Goal: Information Seeking & Learning: Check status

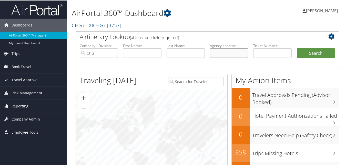
click at [222, 51] on input "text" at bounding box center [229, 52] width 38 height 9
paste input "[PERSON_NAME]"
click at [219, 53] on input "[PERSON_NAME]" at bounding box center [229, 52] width 38 height 9
type input "[PERSON_NAME]"
click at [314, 54] on button "Search" at bounding box center [316, 53] width 38 height 10
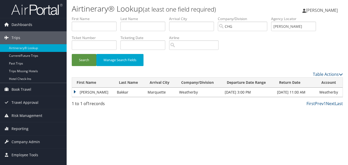
click at [77, 92] on td "Mohamad" at bounding box center [93, 91] width 42 height 9
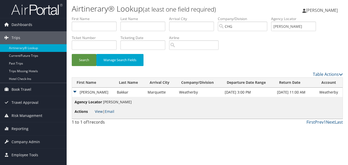
click at [100, 112] on link "View" at bounding box center [99, 111] width 8 height 5
drag, startPoint x: 293, startPoint y: 31, endPoint x: 232, endPoint y: 26, distance: 60.7
click at [232, 16] on ul "First Name Last Name Departure City Arrival City Company/Division CHG Airport/C…" at bounding box center [207, 16] width 271 height 0
paste input "YNELNE"
click at [285, 27] on input "YNELNE" at bounding box center [293, 26] width 45 height 9
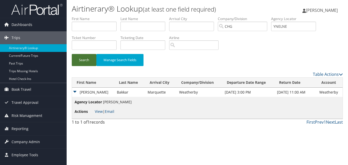
click at [80, 62] on button "Search" at bounding box center [84, 60] width 25 height 12
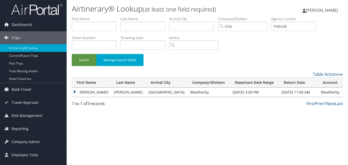
click at [78, 91] on td "Keith" at bounding box center [91, 91] width 39 height 9
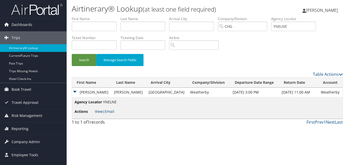
click at [96, 109] on link "View" at bounding box center [99, 111] width 8 height 5
drag, startPoint x: 232, startPoint y: 26, endPoint x: 262, endPoint y: 27, distance: 30.3
click at [235, 16] on ul "First Name Last Name Departure City Arrival City Company/Division CHG Airport/C…" at bounding box center [207, 16] width 271 height 0
paste input "YILUOS"
click at [285, 28] on input "[PERSON_NAME]" at bounding box center [293, 26] width 45 height 9
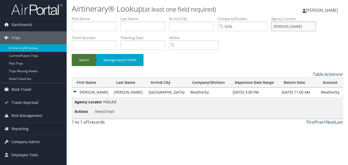
type input "[PERSON_NAME]"
click at [89, 61] on button "Search" at bounding box center [84, 60] width 25 height 12
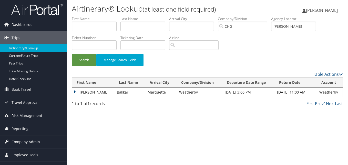
click at [74, 90] on td "[PERSON_NAME]" at bounding box center [93, 91] width 42 height 9
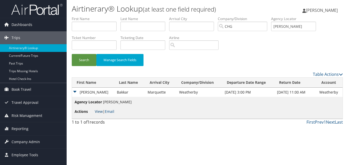
click at [100, 111] on link "View" at bounding box center [99, 111] width 8 height 5
click at [138, 22] on input "text" at bounding box center [142, 26] width 45 height 9
paste input "Palkar"
type input "Palkar"
drag, startPoint x: 304, startPoint y: 26, endPoint x: 262, endPoint y: 31, distance: 41.9
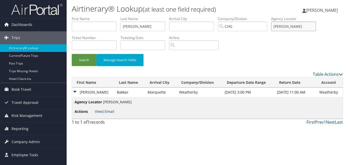
click at [262, 16] on ul "First Name Last Name Palkar Departure City Arrival City Company/Division CHG Ai…" at bounding box center [207, 16] width 271 height 0
drag, startPoint x: 103, startPoint y: 19, endPoint x: 100, endPoint y: 26, distance: 7.2
click at [102, 20] on label "First Name" at bounding box center [96, 18] width 49 height 5
click at [100, 28] on input "text" at bounding box center [94, 26] width 45 height 9
paste input "Vikram"
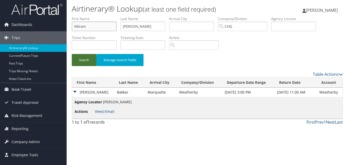
type input "Vikram"
click at [83, 60] on button "Search" at bounding box center [84, 60] width 25 height 12
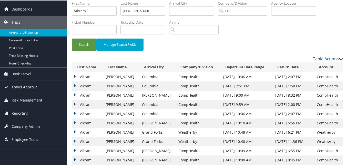
scroll to position [42, 0]
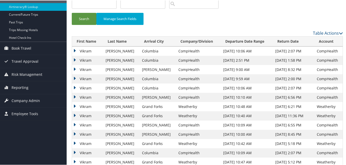
click at [51, 131] on div "Dashboards AirPortal 360™ (Manager) My Travel Dashboard Trips Airtinerary® Look…" at bounding box center [174, 112] width 348 height 309
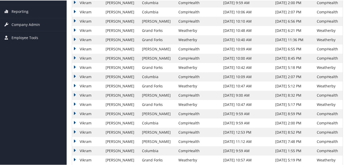
scroll to position [118, 0]
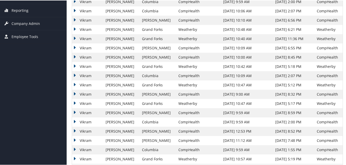
click at [75, 102] on td "Vikram" at bounding box center [87, 102] width 31 height 9
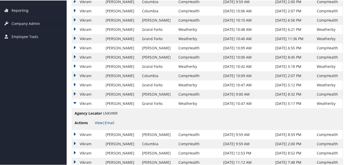
click at [99, 120] on link "View" at bounding box center [99, 121] width 8 height 5
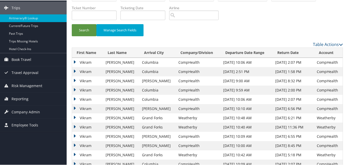
scroll to position [0, 0]
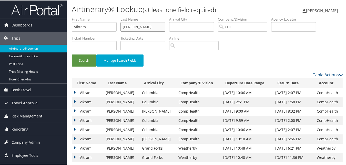
click at [96, 16] on ul "First Name Vikram Last Name Palkar Departure City Arrival City Company/Division…" at bounding box center [207, 16] width 271 height 0
paste input "into, James"
drag, startPoint x: 135, startPoint y: 28, endPoint x: 100, endPoint y: 23, distance: 35.2
click at [100, 16] on ul "First Name Vikram Last Name Pinto, James Departure City Arrival City Company/Di…" at bounding box center [207, 16] width 271 height 0
click at [132, 27] on input "Pinto, James" at bounding box center [142, 26] width 45 height 9
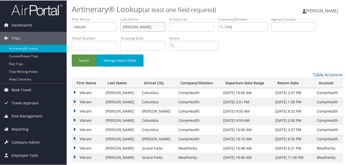
click at [138, 26] on input "Pinto, James" at bounding box center [142, 26] width 45 height 9
click at [135, 27] on input "Pinto, James" at bounding box center [142, 26] width 45 height 9
drag, startPoint x: 153, startPoint y: 28, endPoint x: 132, endPoint y: 25, distance: 21.2
click at [132, 25] on input "Pinto, James" at bounding box center [142, 26] width 45 height 9
type input "Pinto"
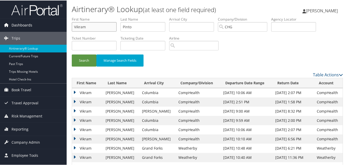
drag, startPoint x: 100, startPoint y: 25, endPoint x: 60, endPoint y: 27, distance: 40.3
click at [43, 28] on div "Dashboards AirPortal 360™ (Manager) My Travel Dashboard Trips Airtinerary® Look…" at bounding box center [174, 165] width 348 height 330
paste input ", James"
click at [77, 29] on input ", James" at bounding box center [94, 26] width 45 height 9
click at [76, 28] on input ", James" at bounding box center [94, 26] width 45 height 9
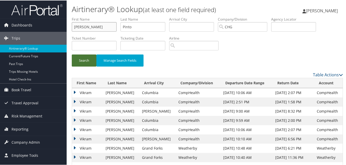
type input "James"
click at [85, 59] on button "Search" at bounding box center [84, 60] width 25 height 12
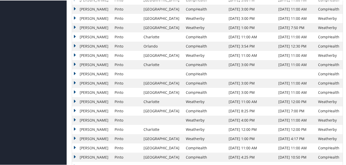
scroll to position [188, 0]
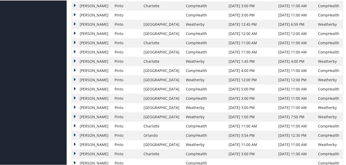
click at [48, 122] on div "Dashboards AirPortal 360™ (Manager) My Travel Dashboard Trips Airtinerary® Look…" at bounding box center [174, 91] width 348 height 558
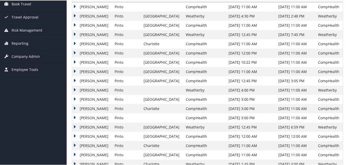
scroll to position [0, 0]
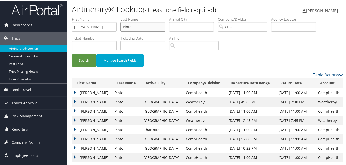
drag, startPoint x: 142, startPoint y: 26, endPoint x: 77, endPoint y: 28, distance: 65.1
click at [77, 16] on ul "First Name James Last Name Pinto Departure City Arrival City Company/Division C…" at bounding box center [207, 16] width 271 height 0
drag, startPoint x: 89, startPoint y: 27, endPoint x: 78, endPoint y: 28, distance: 11.5
click at [78, 28] on input "James" at bounding box center [94, 26] width 45 height 9
type input "Ja"
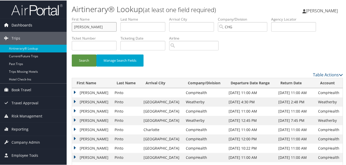
drag, startPoint x: 100, startPoint y: 28, endPoint x: 32, endPoint y: 26, distance: 68.2
paste input "Sha, Jade"
drag, startPoint x: 82, startPoint y: 27, endPoint x: 64, endPoint y: 28, distance: 18.2
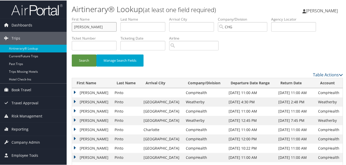
type input "Jade"
click at [149, 26] on input "text" at bounding box center [142, 26] width 45 height 9
paste input "Sha,"
type input "Sha"
click at [83, 60] on button "Search" at bounding box center [84, 60] width 25 height 12
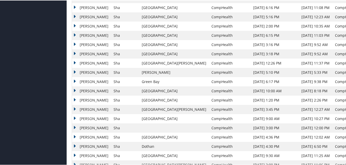
scroll to position [393, 0]
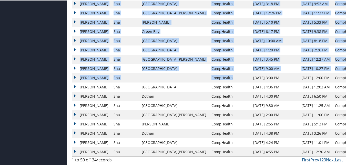
drag, startPoint x: 211, startPoint y: 78, endPoint x: 349, endPoint y: 81, distance: 137.4
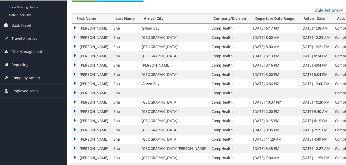
scroll to position [60, 0]
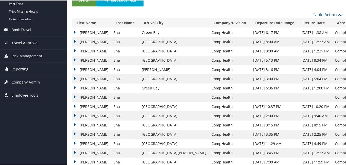
click at [80, 31] on td "Jade" at bounding box center [91, 31] width 39 height 9
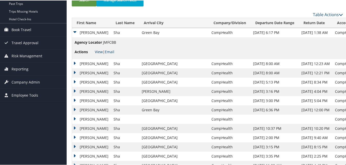
click at [97, 52] on link "View" at bounding box center [99, 51] width 8 height 5
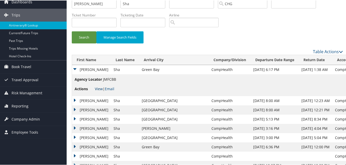
scroll to position [0, 0]
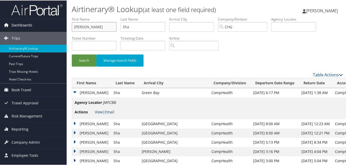
drag, startPoint x: 88, startPoint y: 27, endPoint x: 66, endPoint y: 25, distance: 22.1
paste input "Munoz, Cesar"
drag, startPoint x: 88, startPoint y: 28, endPoint x: 77, endPoint y: 29, distance: 10.6
click at [77, 29] on input "Munoz, Cesar" at bounding box center [94, 26] width 45 height 9
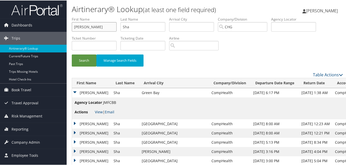
click at [77, 29] on input "Munoz, Cesar" at bounding box center [94, 26] width 45 height 9
click at [82, 28] on input "Munoz, Cesar" at bounding box center [94, 26] width 45 height 9
drag, startPoint x: 88, startPoint y: 27, endPoint x: 70, endPoint y: 27, distance: 17.7
click at [72, 27] on form "First Name Munoz, Cesar Last Name Sha Departure City Arrival City Company/Divis…" at bounding box center [207, 43] width 271 height 55
type input "Cesar"
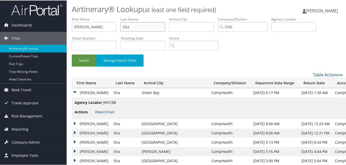
drag, startPoint x: 139, startPoint y: 30, endPoint x: 106, endPoint y: 24, distance: 33.6
click at [106, 16] on ul "First Name Cesar Last Name Sha Departure City Arrival City Company/Division CHG…" at bounding box center [207, 16] width 271 height 0
paste input "Munoz,"
type input "Munoz"
click at [83, 64] on button "Search" at bounding box center [84, 60] width 25 height 12
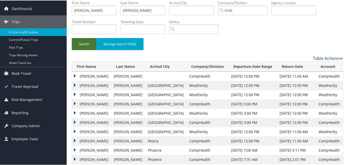
scroll to position [26, 0]
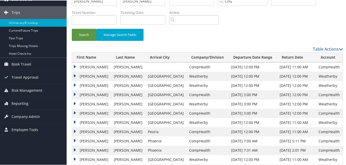
click at [79, 121] on td "Cesar" at bounding box center [91, 121] width 39 height 9
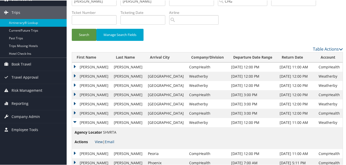
click at [99, 141] on link "View" at bounding box center [99, 140] width 8 height 5
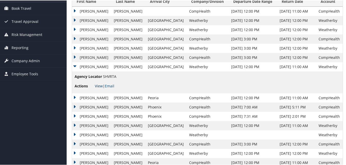
scroll to position [77, 0]
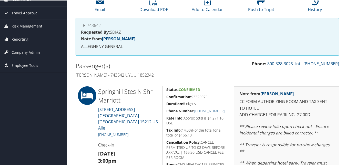
scroll to position [103, 0]
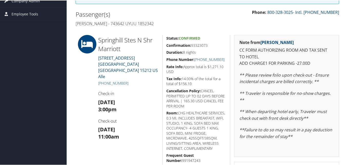
drag, startPoint x: 202, startPoint y: 42, endPoint x: 149, endPoint y: 52, distance: 53.6
click at [163, 47] on div "Status: Confirmed Confirmation: 93323073 Duration: 8 nights Phone Number: +1 (4…" at bounding box center [196, 139] width 68 height 211
drag, startPoint x: 134, startPoint y: 71, endPoint x: 104, endPoint y: 72, distance: 30.3
click at [104, 80] on h5 "+1 (412) 323-9005" at bounding box center [128, 82] width 60 height 5
copy link "412) 323-9005"
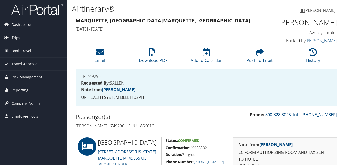
scroll to position [51, 0]
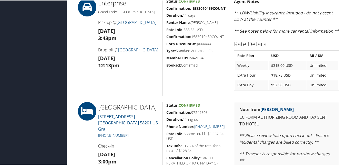
scroll to position [359, 0]
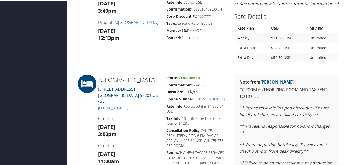
drag, startPoint x: 213, startPoint y: 83, endPoint x: 162, endPoint y: 83, distance: 51.0
click at [162, 83] on div "Status: Confirmed Confirmation: 97249603 Duration: 11 nights Phone Number: +1 (…" at bounding box center [196, 147] width 68 height 146
copy h5 "Confirmation: 97249603"
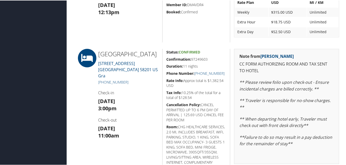
click at [141, 102] on h3 "Thu 07 Aug 3:00pm" at bounding box center [128, 104] width 60 height 14
drag, startPoint x: 126, startPoint y: 140, endPoint x: 94, endPoint y: 126, distance: 35.0
click at [94, 126] on div "Springhill Stes Grand Marriott 2837 SOUTH 42ND STREET Grand Forks ND 58201 US G…" at bounding box center [128, 121] width 68 height 146
drag, startPoint x: 94, startPoint y: 126, endPoint x: 79, endPoint y: 128, distance: 15.2
click at [79, 128] on div at bounding box center [83, 121] width 23 height 146
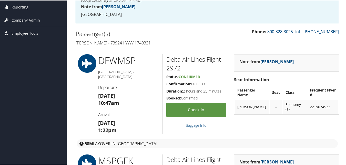
scroll to position [0, 0]
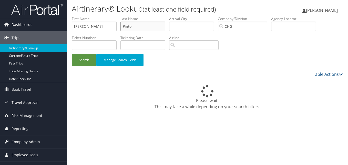
click at [86, 16] on ul "First Name James Last Name Pinto Departure City Arrival City Company/Division C…" at bounding box center [207, 16] width 271 height 0
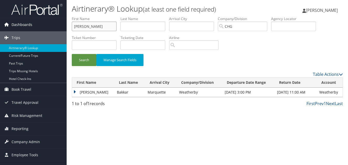
drag, startPoint x: 90, startPoint y: 28, endPoint x: 64, endPoint y: 26, distance: 27.0
click at [59, 27] on div "Dashboards AirPortal 360™ (Manager) My Travel Dashboard Trips Airtinerary® Look…" at bounding box center [174, 82] width 348 height 165
click at [290, 26] on input "text" at bounding box center [293, 26] width 45 height 9
paste input "CHPLWI"
type input "CHPLWI"
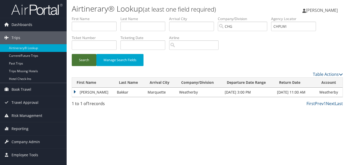
click at [83, 60] on button "Search" at bounding box center [84, 60] width 25 height 12
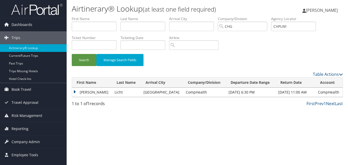
click at [77, 90] on td "[PERSON_NAME]" at bounding box center [92, 91] width 40 height 9
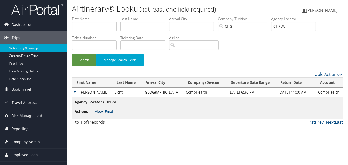
click at [98, 109] on link "View" at bounding box center [99, 111] width 8 height 5
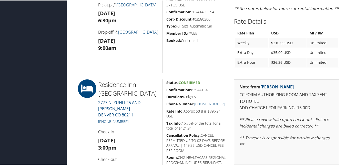
scroll to position [231, 0]
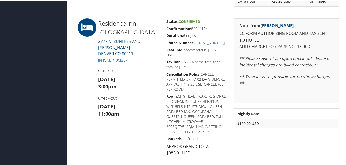
drag, startPoint x: 128, startPoint y: 60, endPoint x: 104, endPoint y: 60, distance: 24.6
click at [104, 60] on h5 "[PHONE_NUMBER]" at bounding box center [128, 59] width 60 height 5
copy link "303) 458-5318"
drag, startPoint x: 211, startPoint y: 28, endPoint x: 166, endPoint y: 28, distance: 45.6
click at [166, 28] on h5 "Confirmation: 83944154" at bounding box center [196, 28] width 60 height 5
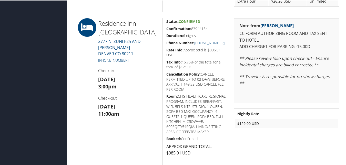
copy h5 "Confirmation: 83944154"
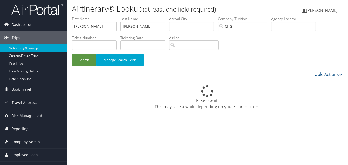
click at [60, 27] on div "Dashboards AirPortal 360™ (Manager) My Travel Dashboard Trips Airtinerary® Look…" at bounding box center [174, 82] width 348 height 165
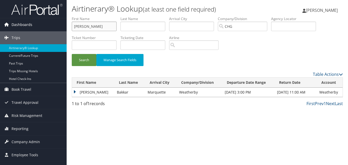
drag, startPoint x: 71, startPoint y: 26, endPoint x: 65, endPoint y: 26, distance: 5.9
click at [50, 26] on div "Dashboards AirPortal 360™ (Manager) My Travel Dashboard Trips Airtinerary® Look…" at bounding box center [174, 82] width 348 height 165
click at [138, 27] on input "text" at bounding box center [142, 26] width 45 height 9
paste input "Lopez, Daniel"
type input "Lopez, Daniel"
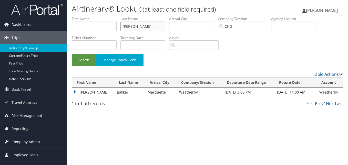
drag, startPoint x: 135, startPoint y: 27, endPoint x: 122, endPoint y: 29, distance: 13.2
click at [122, 29] on input "Lopez, Daniel" at bounding box center [142, 26] width 45 height 9
click at [126, 29] on input "Lopez, Daniel" at bounding box center [142, 26] width 45 height 9
drag, startPoint x: 135, startPoint y: 27, endPoint x: 105, endPoint y: 32, distance: 30.6
click at [105, 16] on ul "First Name Last Name Lopez, Daniel Departure City Arrival City Company/Division…" at bounding box center [207, 16] width 271 height 0
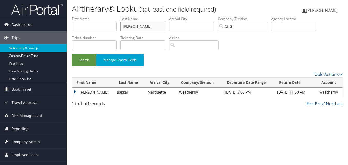
drag, startPoint x: 113, startPoint y: 25, endPoint x: 109, endPoint y: 25, distance: 3.8
click at [109, 16] on ul "First Name Last Name Lopez, Daniel Departure City Arrival City Company/Division…" at bounding box center [207, 16] width 271 height 0
click at [90, 30] on input "text" at bounding box center [94, 26] width 45 height 9
click at [88, 28] on input "text" at bounding box center [94, 26] width 45 height 9
paste input "Lopez, Daniel"
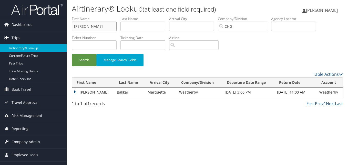
drag, startPoint x: 86, startPoint y: 26, endPoint x: 64, endPoint y: 32, distance: 23.2
click at [64, 32] on div "Dashboards AirPortal 360™ (Manager) My Travel Dashboard Trips Airtinerary® Look…" at bounding box center [174, 82] width 348 height 165
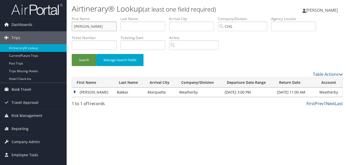
type input "Daniel"
click at [148, 25] on input "text" at bounding box center [142, 26] width 45 height 9
paste input "Lopez,"
type input "Lopez,"
click at [75, 27] on input "Daniel" at bounding box center [94, 26] width 45 height 9
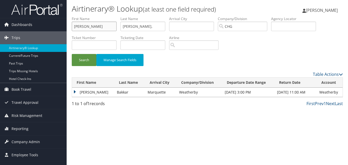
type input "Daniel"
click at [136, 26] on input "Lopez," at bounding box center [142, 26] width 45 height 9
type input "Lopez"
click at [79, 61] on button "Search" at bounding box center [84, 60] width 25 height 12
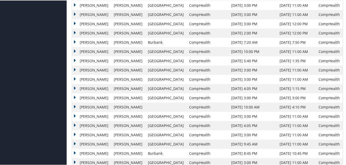
scroll to position [205, 0]
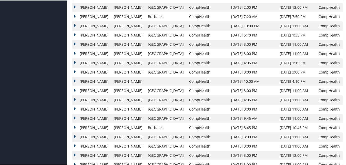
click at [77, 109] on td "Daniel" at bounding box center [91, 108] width 39 height 9
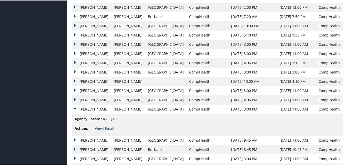
click at [98, 128] on link "View" at bounding box center [99, 127] width 8 height 5
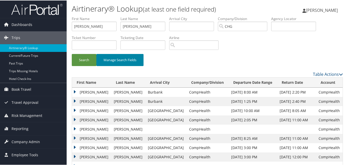
scroll to position [0, 0]
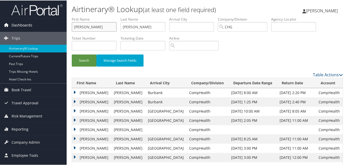
drag, startPoint x: 53, startPoint y: 26, endPoint x: 34, endPoint y: 20, distance: 19.3
paste input "Singh, Narinder"
drag, startPoint x: 85, startPoint y: 27, endPoint x: 49, endPoint y: 25, distance: 35.9
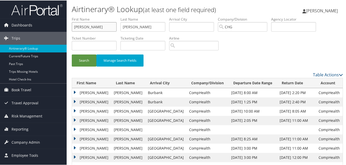
type input "Narinder"
drag, startPoint x: 136, startPoint y: 26, endPoint x: 122, endPoint y: 23, distance: 13.4
click at [106, 16] on ul "First Name Narinder Last Name Lopez Departure City Arrival City Company/Divisio…" at bounding box center [207, 16] width 271 height 0
paste input "Singh,"
type input "Singh"
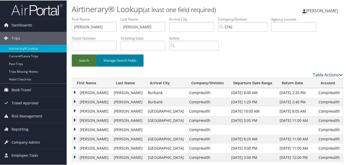
drag, startPoint x: 81, startPoint y: 62, endPoint x: 141, endPoint y: 60, distance: 60.5
click at [81, 62] on button "Search" at bounding box center [84, 60] width 25 height 12
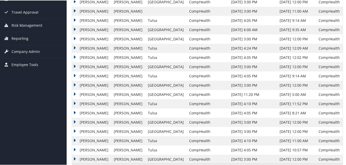
scroll to position [98, 0]
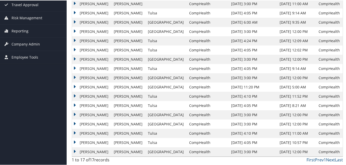
click at [74, 133] on td "Narinder" at bounding box center [91, 132] width 39 height 9
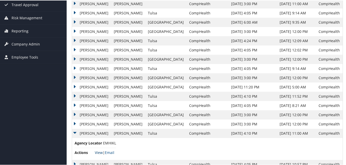
click at [98, 151] on link "View" at bounding box center [99, 151] width 8 height 5
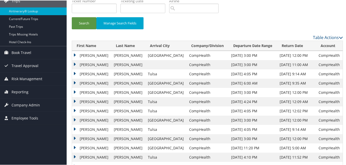
scroll to position [0, 0]
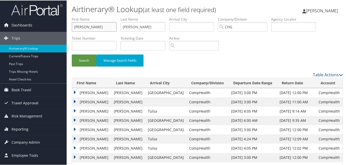
drag, startPoint x: 97, startPoint y: 27, endPoint x: 28, endPoint y: 18, distance: 68.8
click at [28, 18] on div "Dashboards AirPortal 360™ (Manager) My Travel Dashboard Trips Airtinerary® Look…" at bounding box center [174, 142] width 348 height 284
paste input "Igharosa, Patrick"
drag, startPoint x: 91, startPoint y: 27, endPoint x: -5, endPoint y: 28, distance: 95.3
click at [0, 28] on html "Menu Dashboards ► AirPortal 360™ (Manager) My Travel Dashboard Trips ► Airtiner…" at bounding box center [174, 82] width 348 height 165
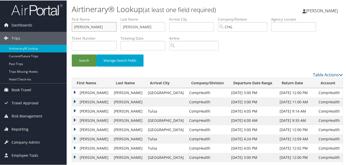
type input "Patrick"
drag, startPoint x: 139, startPoint y: 24, endPoint x: 111, endPoint y: 26, distance: 28.2
click at [110, 16] on ul "First Name Patrick Last Name Singh Departure City Arrival City Company/Division…" at bounding box center [207, 16] width 271 height 0
paste input "Igharosa,"
type input "Igharosa"
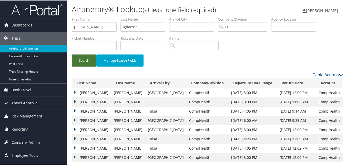
click at [90, 56] on button "Search" at bounding box center [84, 60] width 25 height 12
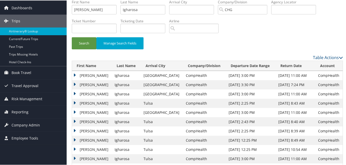
scroll to position [26, 0]
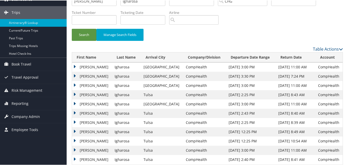
click at [73, 113] on td "Patrick" at bounding box center [92, 112] width 40 height 9
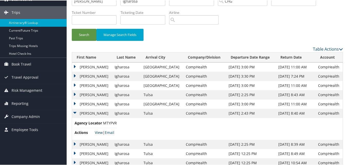
click at [99, 132] on link "View" at bounding box center [99, 131] width 8 height 5
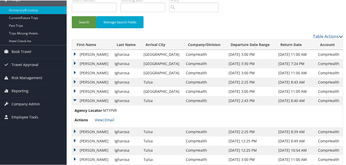
scroll to position [0, 0]
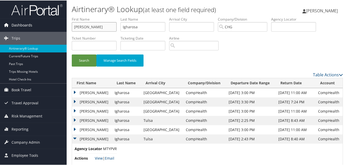
drag, startPoint x: 98, startPoint y: 29, endPoint x: 31, endPoint y: 23, distance: 67.7
click at [30, 23] on div "Dashboards AirPortal 360™ (Manager) My Travel Dashboard Trips Airtinerary® Look…" at bounding box center [174, 133] width 348 height 266
paste input "Trevino, Sylvia"
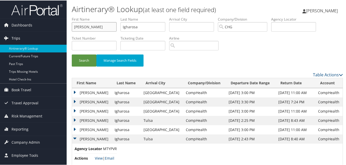
drag, startPoint x: 89, startPoint y: 27, endPoint x: 7, endPoint y: 33, distance: 81.7
click at [7, 33] on div "Dashboards AirPortal 360™ (Manager) My Travel Dashboard Trips Airtinerary® Look…" at bounding box center [174, 133] width 348 height 266
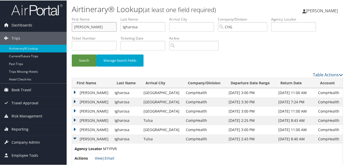
type input "Sylvia"
drag, startPoint x: 139, startPoint y: 27, endPoint x: 79, endPoint y: 28, distance: 60.0
click at [79, 16] on ul "First Name Sylvia Last Name Igharosa Departure City Arrival City Company/Divisi…" at bounding box center [207, 16] width 271 height 0
paste input "Trevino,"
type input "Trevino"
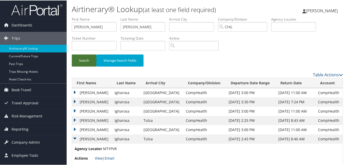
click at [83, 59] on button "Search" at bounding box center [84, 60] width 25 height 12
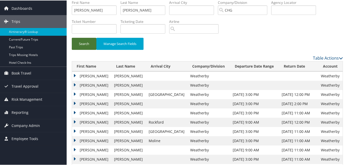
scroll to position [26, 0]
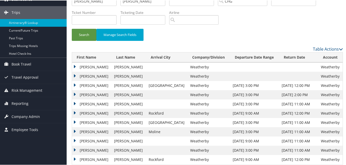
click at [78, 94] on td "Sylvia" at bounding box center [91, 93] width 39 height 9
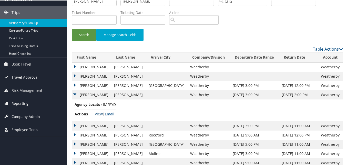
click at [99, 114] on link "View" at bounding box center [99, 113] width 8 height 5
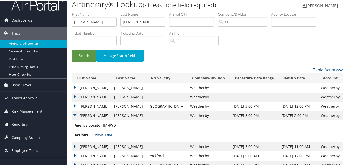
scroll to position [0, 0]
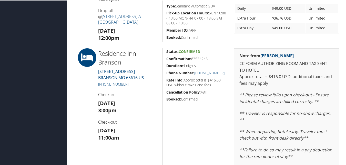
scroll to position [205, 0]
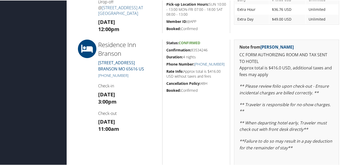
drag, startPoint x: 177, startPoint y: 45, endPoint x: 166, endPoint y: 46, distance: 11.0
click at [166, 46] on div "Status: Confirmed Confirmation: 83534246 Duration: 4 nights Phone Number: [PHON…" at bounding box center [196, 118] width 68 height 159
copy h5 "Confirmation: 83534246"
click at [211, 50] on h5 "Confirmation: 83534246" at bounding box center [196, 49] width 60 height 5
drag, startPoint x: 214, startPoint y: 48, endPoint x: 167, endPoint y: 49, distance: 46.9
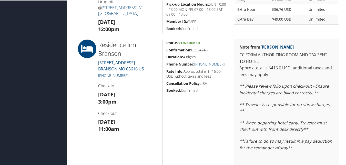
click at [167, 49] on h5 "Confirmation: 83534246" at bounding box center [196, 49] width 60 height 5
click at [168, 51] on strong "Confirmation:" at bounding box center [178, 49] width 25 height 5
drag, startPoint x: 166, startPoint y: 49, endPoint x: 213, endPoint y: 47, distance: 46.9
click at [213, 47] on h5 "Confirmation: 83534246" at bounding box center [196, 49] width 60 height 5
copy h5 "Confirmation: 83534246"
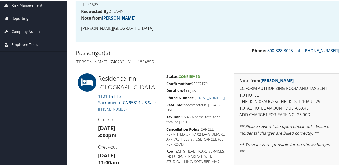
scroll to position [104, 0]
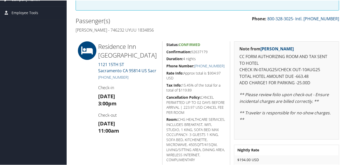
drag, startPoint x: 211, startPoint y: 49, endPoint x: 163, endPoint y: 49, distance: 48.4
click at [163, 49] on div "Status: Confirmed Confirmation: 92637179 Duration: 4 nights Phone Number: [PHON…" at bounding box center [196, 121] width 68 height 160
copy h5 "Confirmation: 92637179"
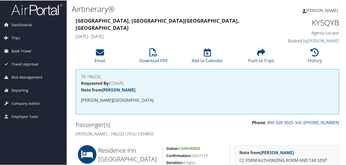
scroll to position [0, 0]
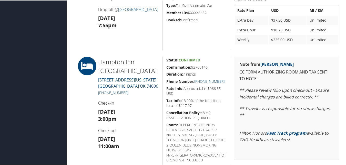
scroll to position [384, 0]
drag, startPoint x: 207, startPoint y: 66, endPoint x: 165, endPoint y: 65, distance: 41.8
click at [166, 65] on h5 "Confirmation: 93766146" at bounding box center [196, 66] width 60 height 5
copy h5 "Confirmation: 93766146"
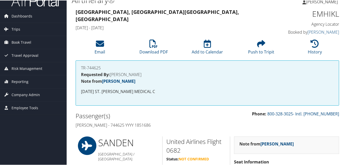
scroll to position [0, 0]
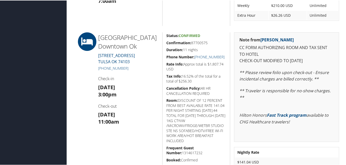
scroll to position [308, 0]
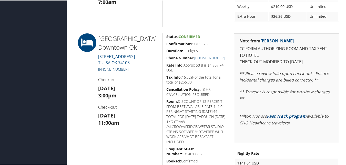
drag, startPoint x: 130, startPoint y: 68, endPoint x: 104, endPoint y: 68, distance: 26.4
click at [104, 68] on h5 "[PHONE_NUMBER]" at bounding box center [128, 68] width 60 height 5
copy link "[PHONE_NUMBER]"
drag, startPoint x: 210, startPoint y: 42, endPoint x: 165, endPoint y: 45, distance: 45.2
click at [166, 45] on h5 "Confirmation: 87700575" at bounding box center [196, 43] width 60 height 5
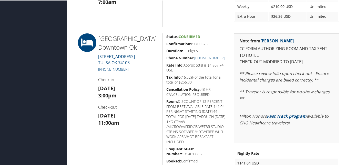
copy h5 "Confirmation: 87700575"
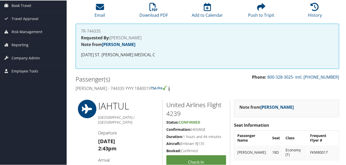
scroll to position [0, 0]
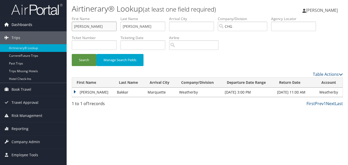
drag, startPoint x: 96, startPoint y: 25, endPoint x: 56, endPoint y: 30, distance: 39.6
click at [56, 30] on div "Dashboards AirPortal 360™ (Manager) My Travel Dashboard Trips Airtinerary® Look…" at bounding box center [174, 82] width 348 height 165
paste input "Michele Cohen"
drag, startPoint x: 87, startPoint y: 27, endPoint x: 62, endPoint y: 30, distance: 25.3
click at [62, 31] on div "Dashboards AirPortal 360™ (Manager) My Travel Dashboard Trips Airtinerary® Look…" at bounding box center [174, 82] width 348 height 165
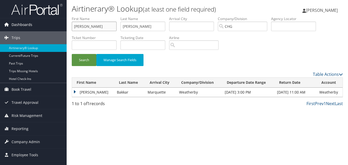
drag, startPoint x: 89, startPoint y: 26, endPoint x: 62, endPoint y: 29, distance: 27.4
click at [62, 29] on div "Dashboards AirPortal 360™ (Manager) My Travel Dashboard Trips Airtinerary® Look…" at bounding box center [174, 82] width 348 height 165
type input "Cohen"
click at [142, 25] on input "Trevino" at bounding box center [142, 26] width 45 height 9
drag, startPoint x: 142, startPoint y: 25, endPoint x: 108, endPoint y: 27, distance: 34.2
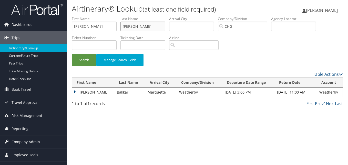
click at [108, 16] on ul "First Name Cohen Last Name Trevino Departure City Arrival City Company/Division…" at bounding box center [207, 16] width 271 height 0
paste input "Michele"
click at [79, 61] on button "Search" at bounding box center [84, 60] width 25 height 12
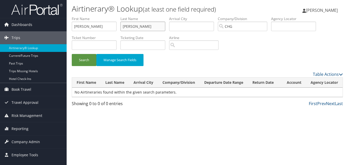
click at [142, 24] on input "Michele" at bounding box center [142, 26] width 45 height 9
click at [72, 54] on button "Search" at bounding box center [84, 60] width 25 height 12
click at [144, 25] on input "Michele" at bounding box center [142, 26] width 45 height 9
type input "Michel"
click at [84, 59] on button "Search" at bounding box center [84, 60] width 25 height 12
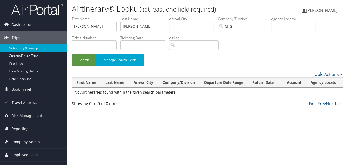
click at [170, 135] on div "Airtinerary® Lookup (at least one field required) Luke Perry Luke Perry My Sett…" at bounding box center [207, 82] width 281 height 165
drag, startPoint x: 137, startPoint y: 27, endPoint x: 94, endPoint y: 28, distance: 43.3
click at [94, 16] on ul "First Name Cohen Last Name Michel Departure City Arrival City Company/Division …" at bounding box center [207, 16] width 271 height 0
drag, startPoint x: 98, startPoint y: 25, endPoint x: 81, endPoint y: 26, distance: 16.9
click at [49, 24] on div "Dashboards AirPortal 360™ (Manager) My Travel Dashboard Trips Airtinerary® Look…" at bounding box center [174, 82] width 348 height 165
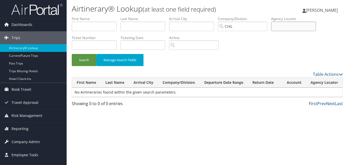
click at [309, 23] on input "text" at bounding box center [293, 26] width 45 height 9
paste input "JZDJVD"
type input "JZDJVD"
click at [85, 57] on button "Search" at bounding box center [84, 60] width 25 height 12
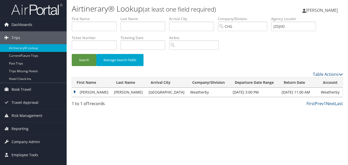
click at [85, 90] on td "Michele" at bounding box center [91, 91] width 39 height 9
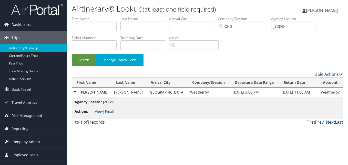
click at [97, 110] on link "View" at bounding box center [99, 111] width 8 height 5
click at [275, 23] on input "JZDJVD" at bounding box center [293, 26] width 45 height 9
click at [90, 29] on input "text" at bounding box center [94, 26] width 45 height 9
paste input "Melissa Bryson"
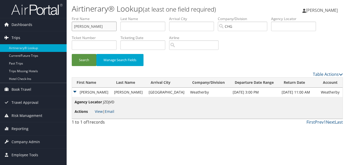
drag, startPoint x: 88, startPoint y: 28, endPoint x: 57, endPoint y: 34, distance: 31.8
click at [57, 34] on div "Dashboards AirPortal 360™ (Manager) My Travel Dashboard Trips Airtinerary® Look…" at bounding box center [174, 82] width 348 height 165
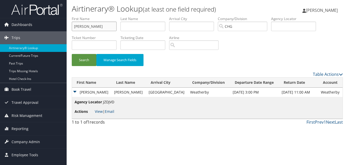
type input "Bryson"
click at [150, 24] on input "text" at bounding box center [142, 26] width 45 height 9
paste input "Melissa"
type input "Melissa"
click at [73, 64] on button "Search" at bounding box center [84, 60] width 25 height 12
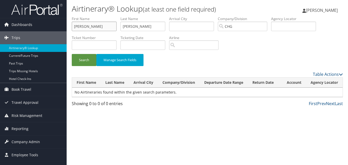
click at [100, 23] on input "Bryson" at bounding box center [94, 26] width 45 height 9
click at [167, 26] on li "Last Name Melissa" at bounding box center [144, 25] width 49 height 19
drag, startPoint x: 91, startPoint y: 25, endPoint x: 71, endPoint y: 29, distance: 20.6
click at [72, 29] on form "First Name Bryson Last Name Melissa Departure City Arrival City Company/Divisio…" at bounding box center [207, 43] width 271 height 55
type input "Mel"
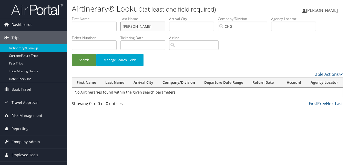
click at [130, 26] on input "Mel" at bounding box center [142, 26] width 45 height 9
click at [83, 26] on input "text" at bounding box center [94, 26] width 45 height 9
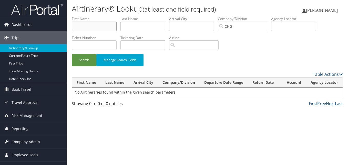
paste input "Tabib, Shahram"
drag, startPoint x: 86, startPoint y: 26, endPoint x: 57, endPoint y: 29, distance: 28.6
click at [57, 29] on div "Dashboards AirPortal 360™ (Manager) My Travel Dashboard Trips Airtinerary® Look…" at bounding box center [174, 82] width 348 height 165
type input "Shahram"
click at [138, 26] on input "text" at bounding box center [142, 26] width 45 height 9
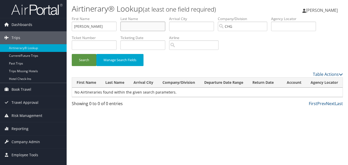
paste input "Tabib,"
click at [84, 58] on button "Search" at bounding box center [84, 60] width 25 height 12
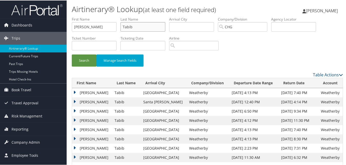
click at [102, 16] on ul "First Name Shahram Last Name Tabib Departure City Arrival City Company/Division…" at bounding box center [207, 16] width 271 height 0
type input "\"
click at [108, 29] on input "Shahram" at bounding box center [94, 26] width 45 height 9
drag, startPoint x: 127, startPoint y: 25, endPoint x: 114, endPoint y: 30, distance: 14.1
click at [114, 16] on ul "First Name Shahram Last Name \ Departure City Arrival City Company/Division CHG…" at bounding box center [207, 16] width 271 height 0
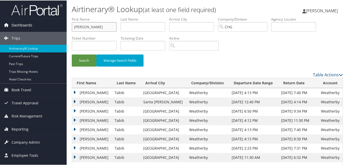
drag, startPoint x: 106, startPoint y: 27, endPoint x: 37, endPoint y: 20, distance: 69.8
click at [37, 20] on div "Dashboards AirPortal 360™ (Manager) My Travel Dashboard Trips Airtinerary® Look…" at bounding box center [174, 131] width 348 height 262
paste input "Fujii, Tisha"
drag, startPoint x: 83, startPoint y: 28, endPoint x: 67, endPoint y: 28, distance: 15.9
click at [67, 28] on div "Airtinerary® Lookup (at least one field required) Luke Perry Luke Perry My Sett…" at bounding box center [207, 131] width 281 height 262
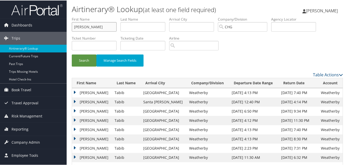
type input "Tisha"
click at [153, 29] on input "text" at bounding box center [142, 26] width 45 height 9
paste input "Fujii,"
type input "Fujii"
click at [91, 64] on button "Search" at bounding box center [84, 60] width 25 height 12
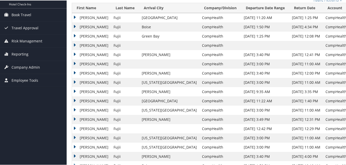
scroll to position [34, 0]
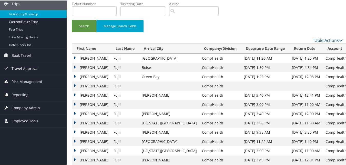
click at [76, 57] on td "Tisha" at bounding box center [91, 57] width 39 height 9
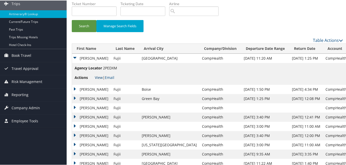
click at [100, 77] on link "View" at bounding box center [99, 76] width 8 height 5
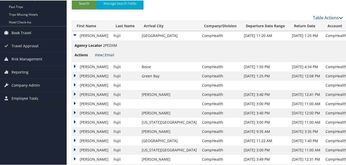
scroll to position [56, 0]
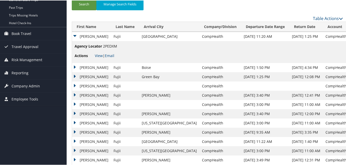
click at [88, 67] on td "Tisha" at bounding box center [91, 66] width 39 height 9
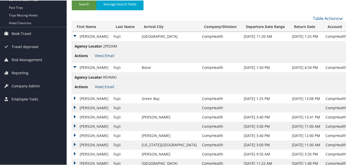
click at [97, 88] on li "Actions View | Email" at bounding box center [96, 85] width 42 height 9
click at [99, 84] on link "View" at bounding box center [99, 86] width 8 height 5
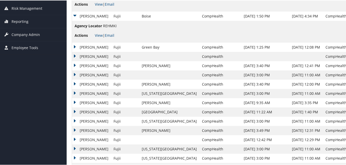
scroll to position [0, 0]
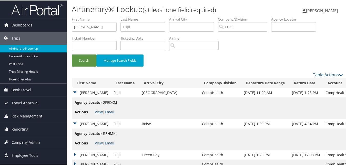
click at [160, 140] on td "Agency Locator REHMKI Actions View | Email" at bounding box center [210, 139] width 277 height 22
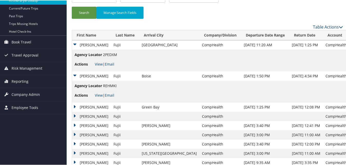
scroll to position [51, 0]
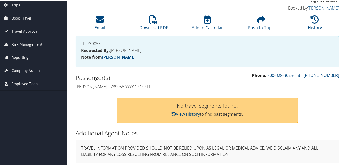
scroll to position [36, 0]
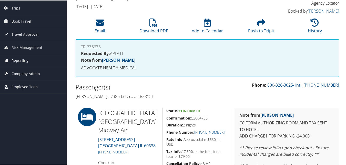
scroll to position [103, 0]
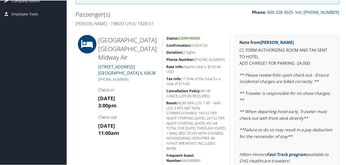
drag, startPoint x: 126, startPoint y: 71, endPoint x: 103, endPoint y: 71, distance: 22.3
click at [103, 76] on h5 "[PHONE_NUMBER]" at bounding box center [128, 78] width 60 height 5
copy link "[PHONE_NUMBER]"
click at [143, 94] on h3 "[DATE] 3:00pm" at bounding box center [128, 101] width 60 height 14
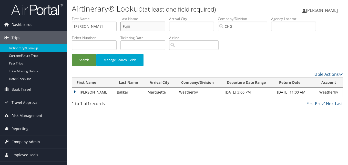
drag, startPoint x: 144, startPoint y: 28, endPoint x: 100, endPoint y: 28, distance: 43.8
click at [100, 16] on ul "First Name [PERSON_NAME] Last Name [PERSON_NAME] Departure City Arrival City Co…" at bounding box center [207, 16] width 271 height 0
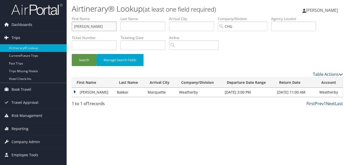
drag, startPoint x: 100, startPoint y: 28, endPoint x: 46, endPoint y: 34, distance: 54.6
click at [2, 28] on div "Dashboards AirPortal 360™ (Manager) My Travel Dashboard Trips Airtinerary® Look…" at bounding box center [174, 82] width 348 height 165
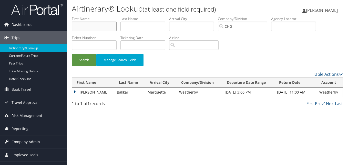
paste input "[PERSON_NAME]"
click at [86, 29] on input "[PERSON_NAME]" at bounding box center [94, 26] width 45 height 9
drag, startPoint x: 88, startPoint y: 26, endPoint x: 58, endPoint y: 28, distance: 29.8
click at [58, 28] on div "Dashboards AirPortal 360™ (Manager) My Travel Dashboard Trips Airtinerary® Look…" at bounding box center [174, 82] width 348 height 165
drag, startPoint x: 89, startPoint y: 27, endPoint x: 100, endPoint y: 26, distance: 10.5
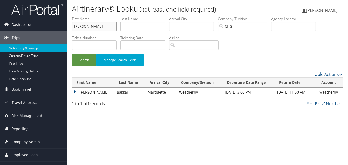
click at [100, 26] on input "[PERSON_NAME]" at bounding box center [94, 26] width 45 height 9
type input "[PERSON_NAME]"
click at [131, 25] on input "text" at bounding box center [142, 26] width 45 height 9
paste input "[PERSON_NAME]"
click at [123, 30] on input "[PERSON_NAME]" at bounding box center [142, 26] width 45 height 9
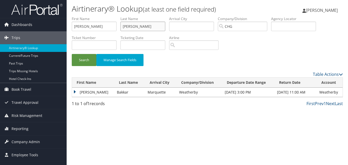
click at [125, 29] on input "[PERSON_NAME]" at bounding box center [142, 26] width 45 height 9
type input "[PERSON_NAME]"
click at [91, 58] on button "Search" at bounding box center [84, 60] width 25 height 12
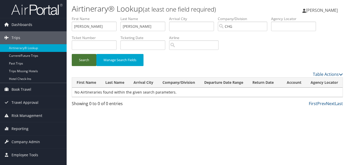
click at [85, 61] on button "Search" at bounding box center [84, 60] width 25 height 12
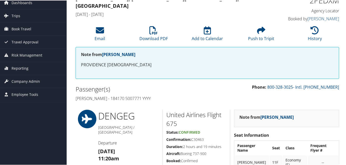
scroll to position [26, 0]
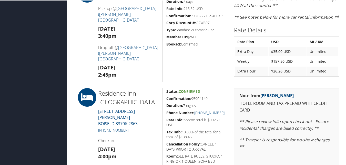
scroll to position [308, 0]
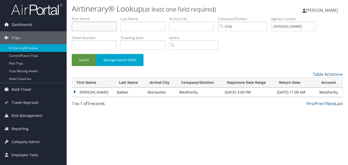
click at [96, 26] on input "text" at bounding box center [94, 26] width 45 height 9
paste input "[PERSON_NAME]"
drag, startPoint x: 87, startPoint y: 27, endPoint x: 63, endPoint y: 31, distance: 24.9
click at [63, 31] on div "Dashboards AirPortal 360™ (Manager) My Travel Dashboard Trips Airtinerary® Look…" at bounding box center [174, 82] width 348 height 165
type input "Suman"
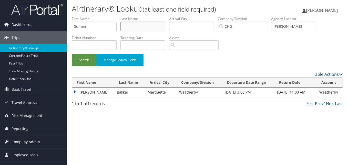
click at [153, 28] on input "text" at bounding box center [142, 26] width 45 height 9
paste input "[PERSON_NAME],"
type input "[PERSON_NAME]"
click at [82, 63] on button "Search" at bounding box center [84, 60] width 25 height 12
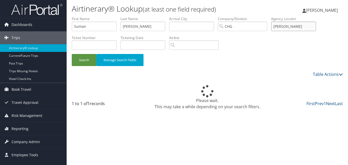
drag, startPoint x: 297, startPoint y: 27, endPoint x: 269, endPoint y: 27, distance: 27.4
click at [269, 16] on ul "First Name Suman Last Name [PERSON_NAME] Departure City Arrival City Company/Di…" at bounding box center [207, 16] width 271 height 0
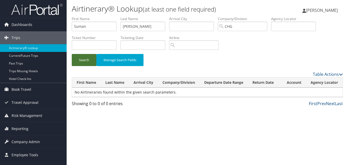
click at [80, 60] on button "Search" at bounding box center [84, 60] width 25 height 12
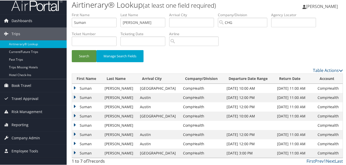
scroll to position [6, 0]
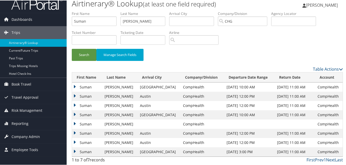
click at [224, 124] on td at bounding box center [249, 123] width 50 height 9
click at [74, 152] on td "Suman" at bounding box center [87, 150] width 30 height 9
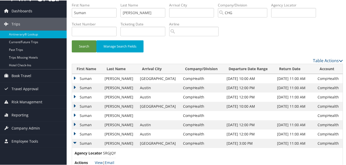
scroll to position [27, 0]
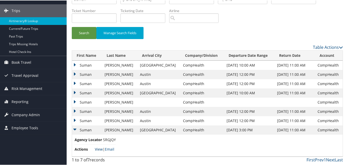
click at [98, 148] on link "View" at bounding box center [99, 148] width 8 height 5
click at [88, 66] on td "Suman" at bounding box center [87, 64] width 30 height 9
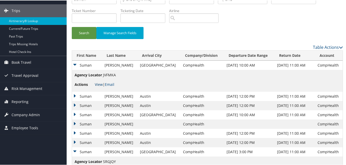
click at [98, 85] on link "View" at bounding box center [99, 83] width 8 height 5
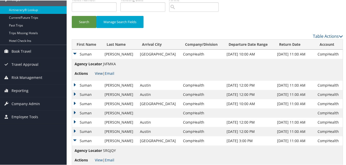
scroll to position [49, 0]
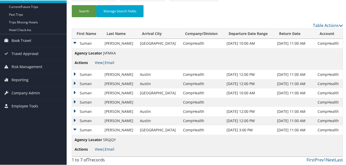
click at [81, 121] on td "Suman" at bounding box center [87, 119] width 30 height 9
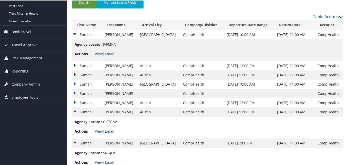
scroll to position [45, 0]
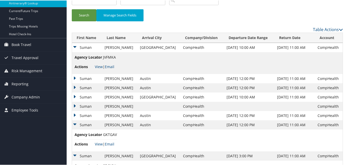
click at [85, 96] on td "Suman" at bounding box center [87, 96] width 30 height 9
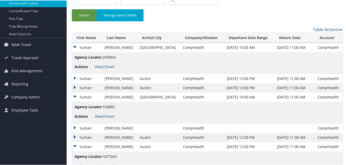
click at [100, 116] on link "View" at bounding box center [99, 115] width 8 height 5
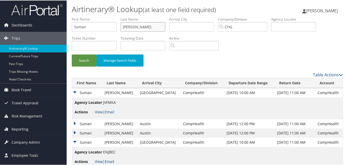
drag, startPoint x: 154, startPoint y: 26, endPoint x: 105, endPoint y: 38, distance: 49.9
click at [104, 16] on ul "First Name Suman Last Name Ravuri Departure City Arrival City Company/Division …" at bounding box center [207, 16] width 271 height 0
drag, startPoint x: 83, startPoint y: 27, endPoint x: 47, endPoint y: 24, distance: 36.5
click at [47, 24] on div "Dashboards AirPortal 360™ (Manager) My Travel Dashboard Trips Airtinerary® Look…" at bounding box center [174, 128] width 348 height 257
click at [292, 20] on label "Agency Locator" at bounding box center [295, 18] width 49 height 5
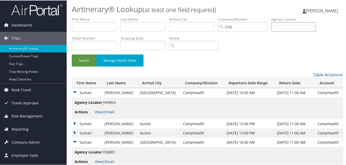
click at [282, 24] on input "text" at bounding box center [293, 26] width 45 height 9
paste input "ENJBEC"
click at [286, 24] on input "ENJBEC" at bounding box center [293, 26] width 45 height 9
type input "ENJBEC"
click at [90, 59] on button "Search" at bounding box center [84, 60] width 25 height 12
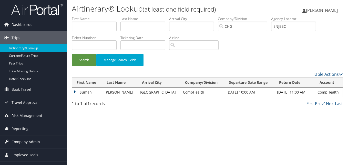
click at [87, 93] on td "Suman" at bounding box center [87, 91] width 30 height 9
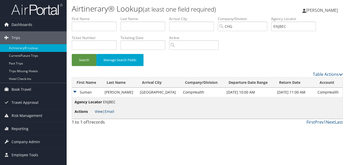
click at [96, 110] on link "View" at bounding box center [99, 111] width 8 height 5
drag, startPoint x: 290, startPoint y: 27, endPoint x: 239, endPoint y: 38, distance: 51.9
click at [239, 38] on form "First Name Last Name Departure City Arrival City Company/Division CHG Airport/C…" at bounding box center [207, 43] width 271 height 55
click at [298, 26] on input "text" at bounding box center [293, 26] width 45 height 9
paste input "QVQSKD"
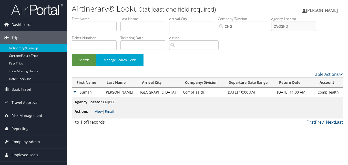
click at [286, 25] on input "QVQSKD" at bounding box center [293, 26] width 45 height 9
type input "QVQSKD"
click at [79, 58] on button "Search" at bounding box center [84, 60] width 25 height 12
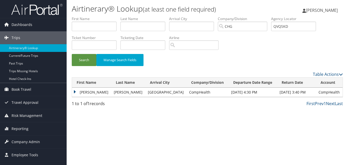
click at [83, 90] on td "Nicolette" at bounding box center [91, 91] width 39 height 9
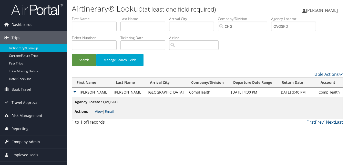
click at [100, 110] on link "View" at bounding box center [99, 111] width 8 height 5
click at [86, 27] on input "text" at bounding box center [94, 26] width 45 height 9
paste input "Venardi, Andrew"
type input "Venardi, Andrew"
drag, startPoint x: 295, startPoint y: 26, endPoint x: 216, endPoint y: 19, distance: 80.0
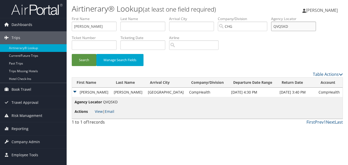
click at [214, 16] on ul "First Name Venardi, Andrew Last Name Departure City Arrival City Company/Divisi…" at bounding box center [207, 16] width 271 height 0
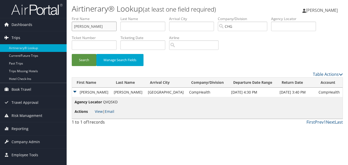
drag, startPoint x: 90, startPoint y: 26, endPoint x: 46, endPoint y: 32, distance: 44.0
click at [46, 32] on div "Dashboards AirPortal 360™ (Manager) My Travel Dashboard Trips Airtinerary® Look…" at bounding box center [174, 82] width 348 height 165
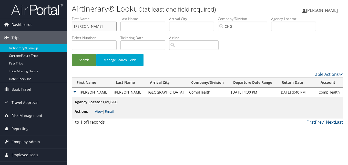
type input "Andrew"
click at [134, 29] on input "text" at bounding box center [142, 26] width 45 height 9
paste input "Venardi,"
type input "Venardi"
click at [72, 54] on button "Search" at bounding box center [84, 60] width 25 height 12
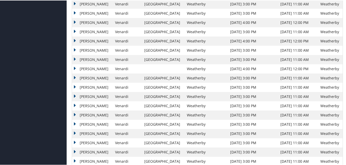
scroll to position [179, 0]
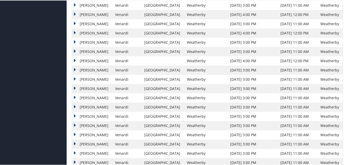
click at [83, 96] on td "Andrew" at bounding box center [92, 97] width 40 height 9
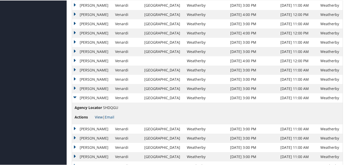
click at [101, 116] on link "View" at bounding box center [99, 116] width 8 height 5
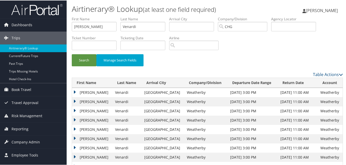
scroll to position [0, 0]
drag, startPoint x: 96, startPoint y: 26, endPoint x: 62, endPoint y: 26, distance: 34.1
paste input "Cheriyan, Abraham"
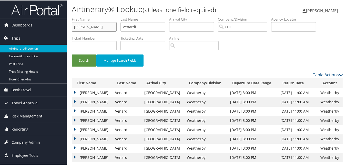
drag, startPoint x: 92, startPoint y: 27, endPoint x: 58, endPoint y: 32, distance: 34.1
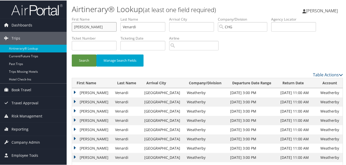
type input "Abraham"
drag, startPoint x: 85, startPoint y: 25, endPoint x: 99, endPoint y: 22, distance: 14.3
click at [81, 16] on ul "First Name Abraham Last Name Venardi Departure City Arrival City Company/Divisi…" at bounding box center [207, 16] width 271 height 0
paste input "Cheriyan,"
type input "Cheriyan"
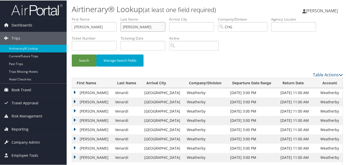
click at [72, 54] on button "Search" at bounding box center [84, 60] width 25 height 12
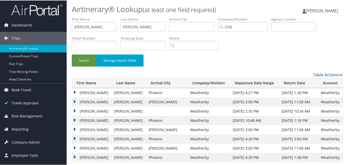
click at [82, 102] on td "Abraham" at bounding box center [91, 101] width 39 height 9
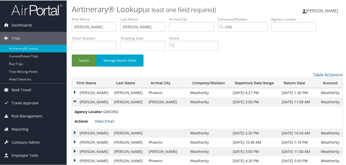
click at [101, 122] on link "View" at bounding box center [99, 120] width 8 height 5
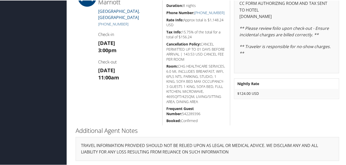
scroll to position [157, 0]
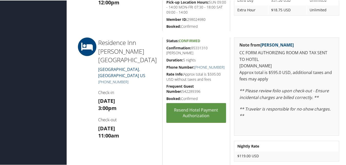
scroll to position [231, 0]
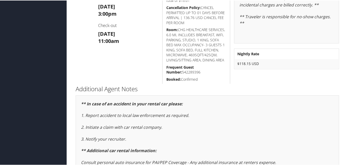
scroll to position [360, 0]
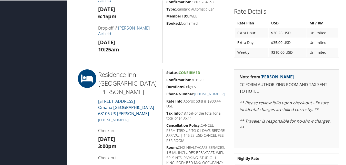
scroll to position [282, 0]
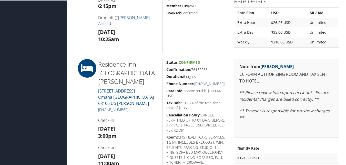
drag, startPoint x: 135, startPoint y: 93, endPoint x: 102, endPoint y: 91, distance: 33.4
click at [102, 106] on h5 "[PHONE_NUMBER]" at bounding box center [128, 108] width 60 height 5
copy link "[PHONE_NUMBER]"
drag, startPoint x: 199, startPoint y: 71, endPoint x: 165, endPoint y: 68, distance: 34.7
click at [165, 68] on div "Status: Confirmed Confirmation: 76152033 Duration: 6 nights Phone Number: +1 (4…" at bounding box center [196, 126] width 68 height 137
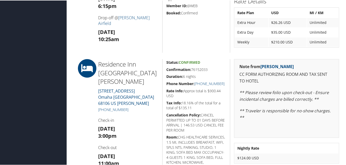
copy h5 "Confirmation: 76152033"
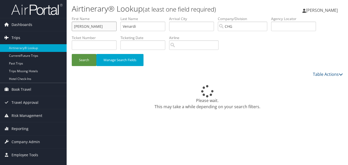
drag, startPoint x: 0, startPoint y: 0, endPoint x: 39, endPoint y: 32, distance: 50.6
click at [39, 32] on div "Dashboards AirPortal 360™ (Manager) My Travel Dashboard Trips Airtinerary® Look…" at bounding box center [174, 82] width 348 height 165
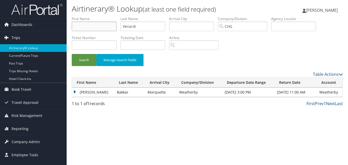
paste input "Emanuel, Eric"
drag, startPoint x: 91, startPoint y: 27, endPoint x: 18, endPoint y: 38, distance: 73.9
click at [18, 38] on div "Dashboards AirPortal 360™ (Manager) My Travel Dashboard Trips Airtinerary® Look…" at bounding box center [174, 82] width 348 height 165
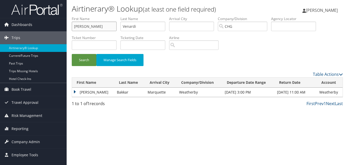
type input "Eric"
drag, startPoint x: 144, startPoint y: 26, endPoint x: 80, endPoint y: 27, distance: 63.8
click at [80, 16] on ul "First Name Eric Last Name Venardi Departure City Arrival City Company/Division …" at bounding box center [207, 16] width 271 height 0
paste input "Emanuel,"
type input "Emanuel"
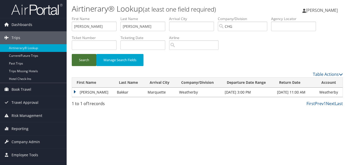
click at [85, 65] on button "Search" at bounding box center [84, 60] width 25 height 12
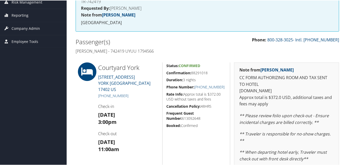
scroll to position [77, 0]
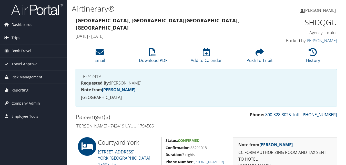
scroll to position [77, 0]
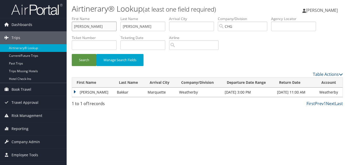
drag, startPoint x: 104, startPoint y: 26, endPoint x: 67, endPoint y: 26, distance: 37.2
click at [67, 26] on div "Airtinerary® Lookup (at least one field required) [PERSON_NAME] [PERSON_NAME] M…" at bounding box center [207, 82] width 281 height 165
paste input "[PERSON_NAME]"
drag, startPoint x: 85, startPoint y: 28, endPoint x: 48, endPoint y: 27, distance: 37.2
click at [48, 27] on div "Dashboards AirPortal 360™ (Manager) My Travel Dashboard Trips Airtinerary® Look…" at bounding box center [174, 82] width 348 height 165
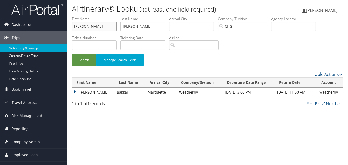
type input "[PERSON_NAME]"
drag, startPoint x: 130, startPoint y: 24, endPoint x: 87, endPoint y: 28, distance: 42.7
click at [87, 16] on ul "First Name [PERSON_NAME] Last Name [PERSON_NAME] Departure City Arrival City Co…" at bounding box center [207, 16] width 271 height 0
paste input "Mone,"
type input "Mone"
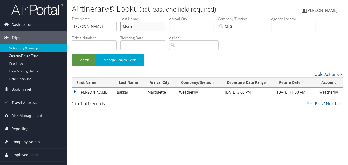
click at [72, 54] on button "Search" at bounding box center [84, 60] width 25 height 12
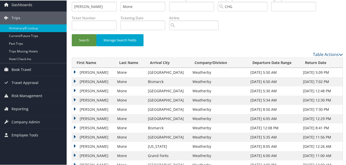
scroll to position [9, 0]
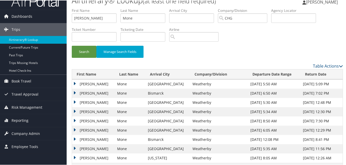
click at [80, 84] on td "Christopher" at bounding box center [93, 83] width 43 height 9
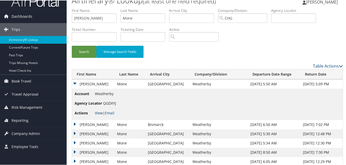
click at [97, 112] on link "View" at bounding box center [99, 112] width 8 height 5
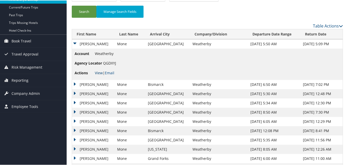
scroll to position [40, 0]
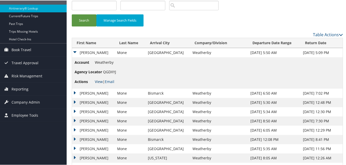
click at [98, 82] on link "View" at bounding box center [99, 80] width 8 height 5
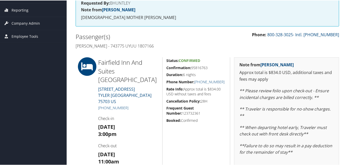
scroll to position [77, 0]
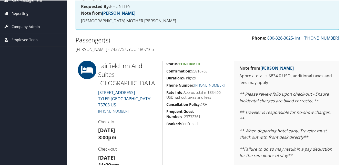
drag, startPoint x: 219, startPoint y: 70, endPoint x: 164, endPoint y: 66, distance: 54.5
click at [164, 66] on div "Status: Confirmed Confirmation: 95816763 Duration: 6 nights Phone Number: [PHON…" at bounding box center [196, 133] width 68 height 146
copy h5 "Confirmation: 95816763"
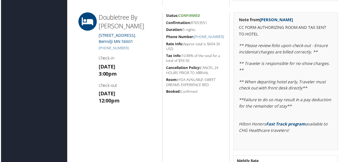
scroll to position [666, 0]
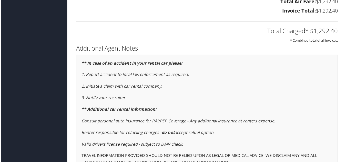
scroll to position [1636, 0]
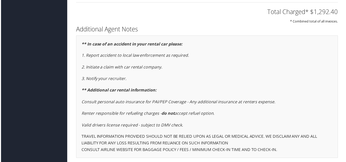
drag, startPoint x: 67, startPoint y: 42, endPoint x: 289, endPoint y: 161, distance: 251.6
drag, startPoint x: 289, startPoint y: 161, endPoint x: 291, endPoint y: 155, distance: 6.6
click at [291, 155] on div "** In case of an accident in your rental car please: 1. Report accident to loca…" at bounding box center [207, 98] width 263 height 124
click at [253, 86] on div "** In case of an accident in your rental car please: 1. Report accident to loca…" at bounding box center [207, 98] width 263 height 124
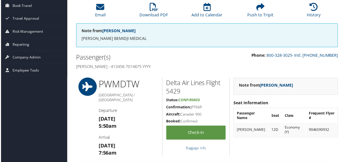
scroll to position [0, 0]
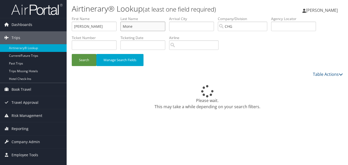
drag, startPoint x: 138, startPoint y: 27, endPoint x: 92, endPoint y: 32, distance: 46.9
click at [92, 16] on ul "First Name [PERSON_NAME] Last Name Mone Departure City Arrival City Company/Div…" at bounding box center [207, 16] width 271 height 0
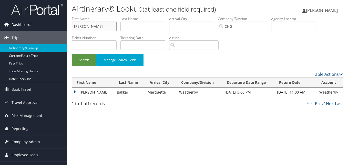
drag, startPoint x: 102, startPoint y: 27, endPoint x: 50, endPoint y: 26, distance: 51.3
click at [50, 26] on div "Dashboards AirPortal 360™ (Manager) My Travel Dashboard Trips Airtinerary® Look…" at bounding box center [174, 82] width 348 height 165
type input "v"
paste input "[PERSON_NAME]"
drag, startPoint x: 88, startPoint y: 27, endPoint x: 63, endPoint y: 30, distance: 25.5
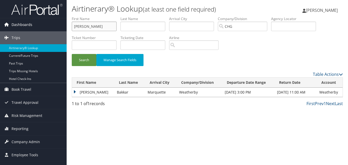
click at [63, 30] on div "Dashboards AirPortal 360™ (Manager) My Travel Dashboard Trips Airtinerary® Look…" at bounding box center [174, 82] width 348 height 165
type input "[PERSON_NAME]"
click at [148, 27] on input "text" at bounding box center [142, 26] width 45 height 9
paste input "Belden,"
click at [84, 25] on input "John" at bounding box center [94, 26] width 45 height 9
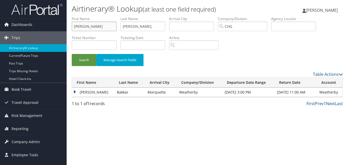
click at [75, 30] on input "John" at bounding box center [94, 26] width 45 height 9
click at [146, 25] on input "Belden," at bounding box center [142, 26] width 45 height 9
type input "Belden"
click at [72, 54] on button "Search" at bounding box center [84, 60] width 25 height 12
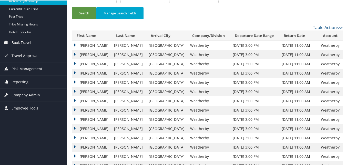
scroll to position [51, 0]
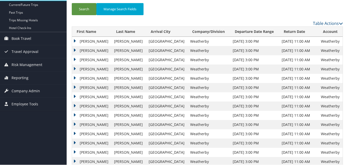
click at [77, 47] on td "John" at bounding box center [91, 49] width 39 height 9
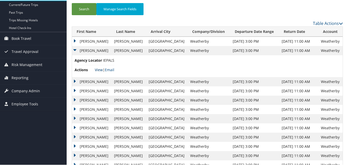
click at [100, 69] on link "View" at bounding box center [99, 69] width 8 height 5
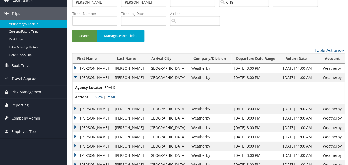
scroll to position [0, 0]
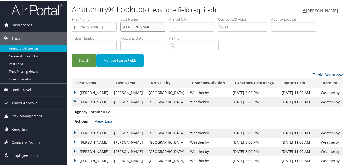
drag, startPoint x: 151, startPoint y: 28, endPoint x: 60, endPoint y: 30, distance: 91.0
click at [53, 30] on div "Dashboards AirPortal 360™ (Manager) My Travel Dashboard Trips Airtinerary® Look…" at bounding box center [174, 165] width 348 height 330
drag, startPoint x: 8, startPoint y: 29, endPoint x: 12, endPoint y: 29, distance: 4.4
click at [8, 29] on div "Dashboards AirPortal 360™ (Manager) My Travel Dashboard Trips Airtinerary® Look…" at bounding box center [174, 165] width 348 height 330
click at [281, 22] on input "text" at bounding box center [293, 26] width 45 height 9
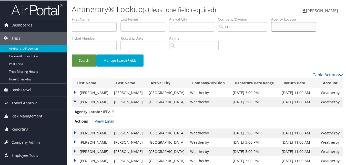
paste input "IVIYCF"
click at [77, 62] on button "Search" at bounding box center [84, 60] width 25 height 12
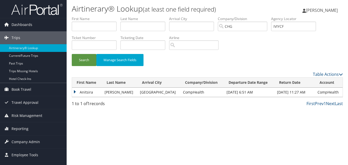
click at [87, 94] on td "Anitsira" at bounding box center [87, 91] width 30 height 9
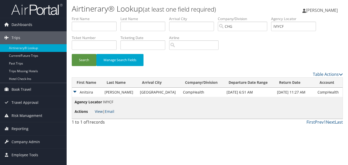
click at [101, 112] on link "View" at bounding box center [99, 111] width 8 height 5
drag, startPoint x: 249, startPoint y: 27, endPoint x: 241, endPoint y: 23, distance: 8.8
click at [227, 16] on ul "First Name Last Name Departure City Arrival City Company/Division CHG Airport/C…" at bounding box center [207, 16] width 271 height 0
paste input "YWFCBE"
type input "YWFCBE"
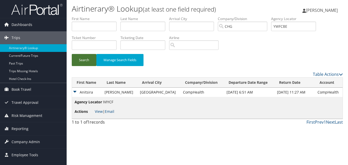
click at [85, 60] on button "Search" at bounding box center [84, 60] width 25 height 12
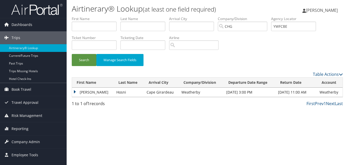
click at [78, 90] on td "Mohamad" at bounding box center [93, 91] width 42 height 9
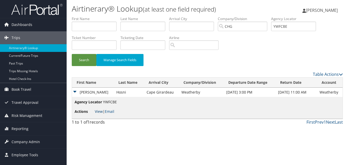
click at [97, 111] on link "View" at bounding box center [99, 111] width 8 height 5
drag, startPoint x: 298, startPoint y: 26, endPoint x: 199, endPoint y: 26, distance: 98.4
click at [198, 16] on ul "First Name Last Name Departure City Arrival City Company/Division CHG Airport/C…" at bounding box center [207, 16] width 271 height 0
click at [287, 24] on input "text" at bounding box center [293, 26] width 45 height 9
paste input "QCVGWJ"
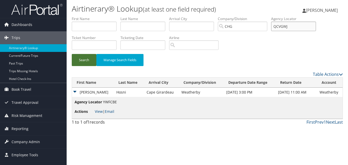
type input "QCVGWJ"
click at [76, 63] on button "Search" at bounding box center [84, 60] width 25 height 12
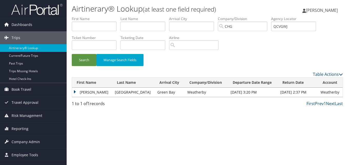
drag, startPoint x: 80, startPoint y: 89, endPoint x: 85, endPoint y: 94, distance: 6.2
click at [80, 89] on td "Stacey" at bounding box center [92, 91] width 40 height 9
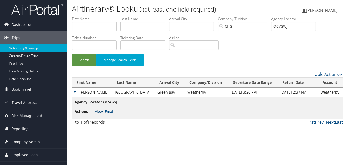
click at [97, 110] on link "View" at bounding box center [99, 111] width 8 height 5
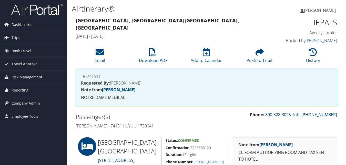
scroll to position [54, 0]
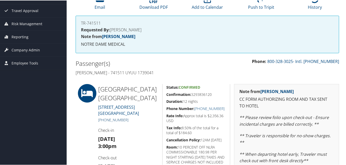
drag, startPoint x: 134, startPoint y: 119, endPoint x: 104, endPoint y: 121, distance: 29.6
click at [104, 121] on h5 "[PHONE_NUMBER]" at bounding box center [128, 119] width 60 height 5
copy link "603) 669-2222"
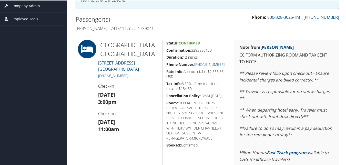
scroll to position [106, 0]
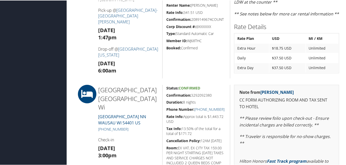
scroll to position [384, 0]
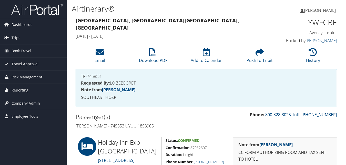
scroll to position [103, 0]
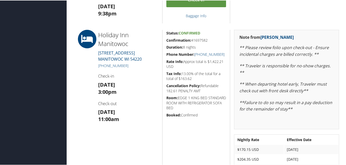
scroll to position [308, 0]
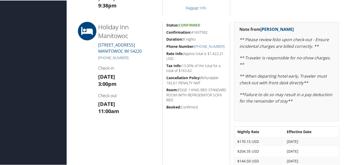
drag, startPoint x: 149, startPoint y: 54, endPoint x: 90, endPoint y: 36, distance: 61.9
click at [90, 36] on div "Holiday Inn Manitowoc 4601 CALUMET AVE.. MANITOWOC WI 54220 +1 (920) 682-6000 C…" at bounding box center [207, 110] width 271 height 179
drag, startPoint x: 90, startPoint y: 36, endPoint x: 93, endPoint y: 83, distance: 47.0
click at [93, 83] on div at bounding box center [83, 110] width 23 height 179
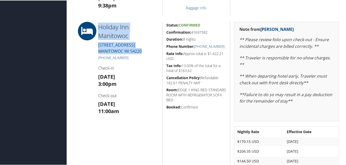
drag, startPoint x: 124, startPoint y: 47, endPoint x: 97, endPoint y: 23, distance: 36.0
click at [97, 23] on div "Holiday Inn Manitowoc 4601 CALUMET AVE.. MANITOWOC WI 54220 +1 (920) 682-6000 C…" at bounding box center [128, 110] width 68 height 179
copy div "Holiday Inn Manitowoc 4601 CALUMET AVE.. MANITOWOC WI 54220"
drag, startPoint x: 134, startPoint y: 57, endPoint x: 104, endPoint y: 55, distance: 30.3
click at [104, 55] on h5 "+1 (920) 682-6000" at bounding box center [128, 57] width 60 height 5
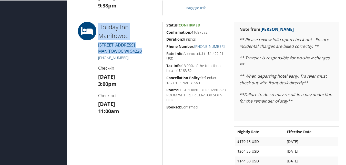
copy link "920) 682-6000"
drag, startPoint x: 208, startPoint y: 31, endPoint x: 164, endPoint y: 33, distance: 43.9
click at [164, 33] on div "Status: Confirmed Confirmation: 41697582 Duration: 8 nights Phone Number: +1 (9…" at bounding box center [196, 110] width 68 height 179
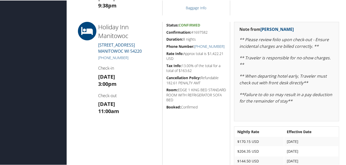
click at [212, 35] on div "Status: Confirmed Confirmation: 41697582 Duration: 8 nights Phone Number: +1 (9…" at bounding box center [196, 110] width 68 height 179
drag, startPoint x: 213, startPoint y: 32, endPoint x: 163, endPoint y: 33, distance: 50.5
click at [163, 33] on div "Status: Confirmed Confirmation: 41697582 Duration: 8 nights Phone Number: +1 (9…" at bounding box center [196, 110] width 68 height 179
copy h5 "Confirmation: 41697582"
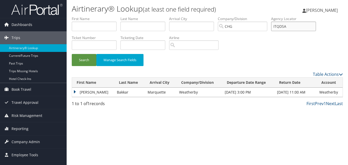
drag, startPoint x: 270, startPoint y: 23, endPoint x: 253, endPoint y: 23, distance: 16.9
click at [253, 16] on ul "First Name Last Name Departure City Arrival City Company/Division [GEOGRAPHIC_D…" at bounding box center [207, 16] width 271 height 0
paste input "text"
click at [285, 29] on input "ITQDSA" at bounding box center [293, 26] width 45 height 9
type input "ITQDSA"
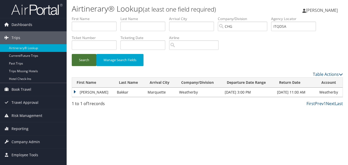
click at [89, 59] on button "Search" at bounding box center [84, 60] width 25 height 12
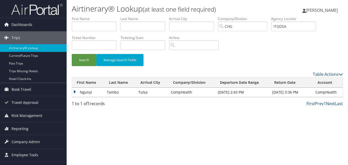
click at [98, 93] on td "Ngunyi" at bounding box center [88, 91] width 32 height 9
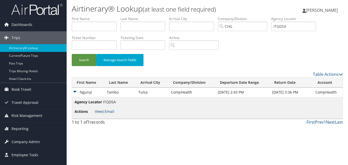
click at [101, 111] on link "View" at bounding box center [99, 111] width 8 height 5
click at [96, 112] on link "View" at bounding box center [99, 111] width 8 height 5
click at [212, 16] on div "Airtinerary® Lookup (at least one field required) [PERSON_NAME] [PERSON_NAME] M…" at bounding box center [207, 82] width 281 height 165
click at [94, 25] on input "text" at bounding box center [94, 26] width 45 height 9
paste input "[PERSON_NAME]"
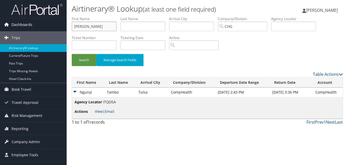
drag, startPoint x: 87, startPoint y: 27, endPoint x: 38, endPoint y: 27, distance: 48.7
click at [38, 27] on div "Dashboards AirPortal 360™ (Manager) My Travel Dashboard Trips Airtinerary® Look…" at bounding box center [174, 82] width 348 height 165
type input "Tamara"
click at [122, 24] on input "text" at bounding box center [142, 26] width 45 height 9
paste input "Green,"
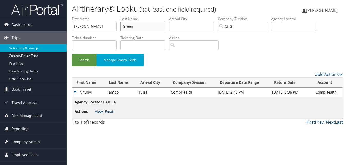
type input "Green"
click at [72, 54] on button "Search" at bounding box center [84, 60] width 25 height 12
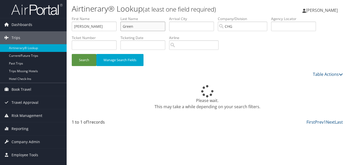
drag, startPoint x: 148, startPoint y: 26, endPoint x: 98, endPoint y: 24, distance: 50.0
click at [95, 16] on ul "First Name Tamara Last Name Green Departure City Arrival City Company/Division …" at bounding box center [207, 16] width 271 height 0
drag, startPoint x: 100, startPoint y: 25, endPoint x: 42, endPoint y: 16, distance: 58.8
click at [42, 16] on div "Dashboards AirPortal 360™ (Manager) My Travel Dashboard Trips Airtinerary® Look…" at bounding box center [174, 82] width 348 height 165
click at [279, 25] on input "text" at bounding box center [293, 26] width 45 height 9
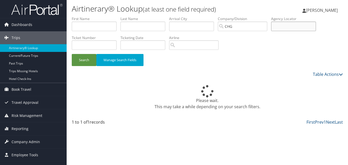
paste input "CVBVEB"
type input "CVBVEB"
click at [94, 60] on button "Search" at bounding box center [84, 60] width 25 height 12
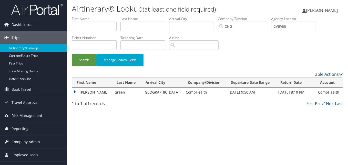
click at [92, 90] on td "Tamara" at bounding box center [92, 91] width 40 height 9
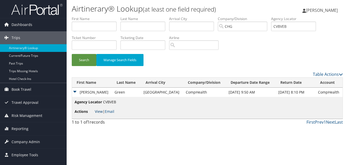
click at [97, 112] on link "View" at bounding box center [99, 111] width 8 height 5
drag, startPoint x: 293, startPoint y: 26, endPoint x: 258, endPoint y: 25, distance: 35.4
click at [258, 16] on ul "First Name Last Name Departure City Arrival City Company/Division CHG Airport/C…" at bounding box center [207, 16] width 271 height 0
click at [286, 25] on input "text" at bounding box center [293, 26] width 45 height 9
paste input "HCATZU"
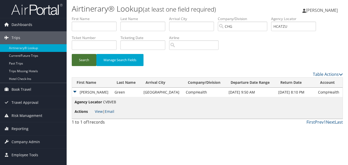
click at [87, 57] on button "Search" at bounding box center [84, 60] width 25 height 12
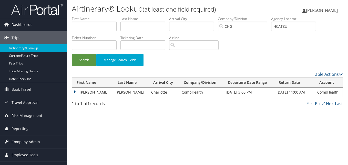
click at [85, 93] on td "Paul" at bounding box center [92, 91] width 41 height 9
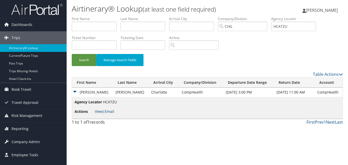
click at [101, 113] on link "View" at bounding box center [99, 111] width 8 height 5
drag, startPoint x: 286, startPoint y: 28, endPoint x: 256, endPoint y: 28, distance: 29.5
click at [256, 16] on ul "First Name Last Name Departure City Arrival City Company/Division CHG Airport/C…" at bounding box center [207, 16] width 271 height 0
paste input "MHJUEU"
click at [286, 27] on input "MHJUEU" at bounding box center [293, 26] width 45 height 9
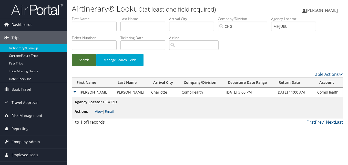
click at [81, 63] on button "Search" at bounding box center [84, 60] width 25 height 12
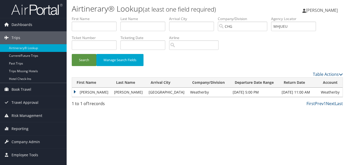
click at [87, 93] on td "Lee" at bounding box center [91, 91] width 39 height 9
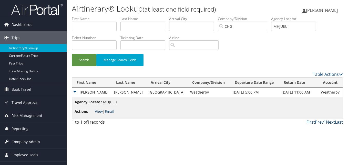
click at [97, 112] on link "View" at bounding box center [99, 111] width 8 height 5
drag, startPoint x: 263, startPoint y: 26, endPoint x: 240, endPoint y: 25, distance: 23.3
click at [237, 16] on ul "First Name Last Name Departure City Arrival City Company/Division CHG Airport/C…" at bounding box center [207, 16] width 271 height 0
paste input "YRQDYD"
drag, startPoint x: 83, startPoint y: 62, endPoint x: 348, endPoint y: 121, distance: 271.6
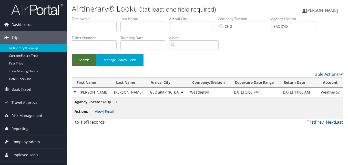
click at [83, 62] on button "Search" at bounding box center [84, 60] width 25 height 12
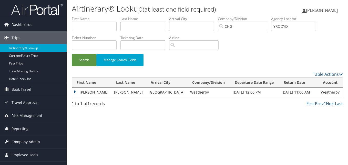
click at [76, 88] on td "Lee" at bounding box center [91, 91] width 39 height 9
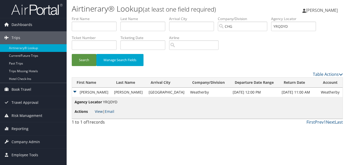
click at [96, 110] on link "View" at bounding box center [99, 111] width 8 height 5
drag, startPoint x: 294, startPoint y: 29, endPoint x: 265, endPoint y: 28, distance: 28.8
click at [265, 16] on ul "First Name Last Name Departure City Arrival City Company/Division CHG Airport/C…" at bounding box center [207, 16] width 271 height 0
paste input "IHNWLK"
click at [285, 28] on input "IHNWLK" at bounding box center [293, 26] width 45 height 9
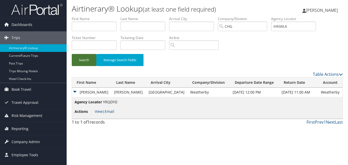
click at [84, 57] on button "Search" at bounding box center [84, 60] width 25 height 12
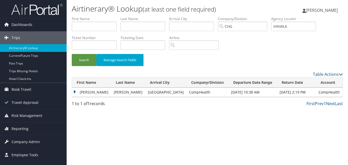
click at [82, 92] on td "Ann" at bounding box center [91, 91] width 39 height 9
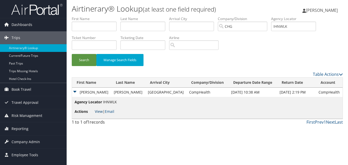
click at [100, 113] on link "View" at bounding box center [99, 111] width 8 height 5
drag, startPoint x: 298, startPoint y: 26, endPoint x: 203, endPoint y: 26, distance: 94.6
click at [203, 16] on ul "First Name Last Name Departure City Arrival City Company/Division CHG Airport/C…" at bounding box center [207, 16] width 271 height 0
paste input "YFVEDI"
type input "YFVEDI"
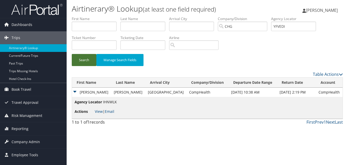
click at [90, 54] on button "Search" at bounding box center [84, 60] width 25 height 12
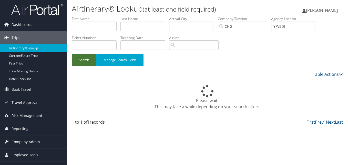
click at [89, 56] on button "Search" at bounding box center [84, 60] width 25 height 12
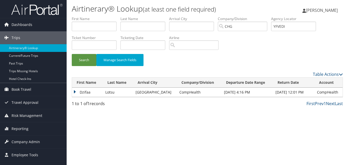
click at [86, 94] on td "Dzifaa" at bounding box center [87, 91] width 31 height 9
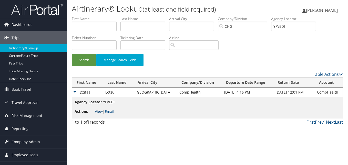
click at [98, 110] on link "View" at bounding box center [99, 111] width 8 height 5
click at [134, 139] on div "Airtinerary® Lookup (at least one field required) Luke Perry Luke Perry My Sett…" at bounding box center [207, 82] width 281 height 165
click at [100, 110] on link "View" at bounding box center [99, 111] width 8 height 5
drag, startPoint x: 306, startPoint y: 28, endPoint x: 196, endPoint y: 20, distance: 110.2
click at [196, 16] on ul "First Name Last Name Departure City Arrival City Company/Division CHG Airport/C…" at bounding box center [207, 16] width 271 height 0
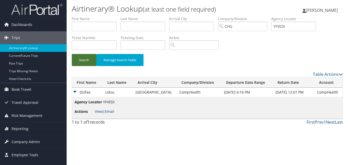
click at [89, 59] on button "Search" at bounding box center [84, 60] width 25 height 12
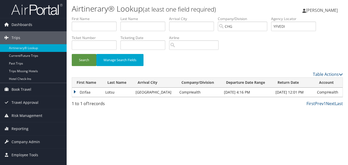
click at [79, 90] on td "Dzifaa" at bounding box center [87, 91] width 31 height 9
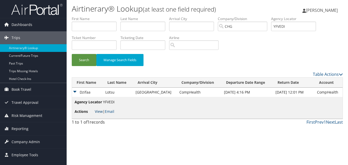
click at [99, 109] on link "View" at bounding box center [99, 111] width 8 height 5
drag, startPoint x: 224, startPoint y: 36, endPoint x: 232, endPoint y: 37, distance: 8.0
click at [226, 37] on form "First Name Last Name Departure City Arrival City Company/Division CHG Airport/C…" at bounding box center [207, 43] width 271 height 55
click at [112, 30] on input "text" at bounding box center [94, 26] width 45 height 9
paste input "Germain, Florence"
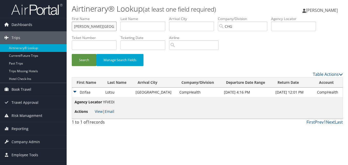
drag, startPoint x: 90, startPoint y: 27, endPoint x: 74, endPoint y: 27, distance: 16.9
click at [74, 27] on input "Germain, Florence" at bounding box center [94, 26] width 45 height 9
type input "Florence"
click at [139, 28] on input "text" at bounding box center [142, 26] width 45 height 9
paste input "Germain,"
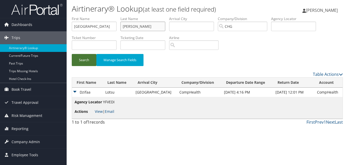
type input "Germain"
click at [84, 61] on button "Search" at bounding box center [84, 60] width 25 height 12
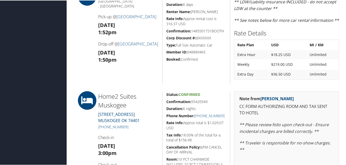
scroll to position [333, 0]
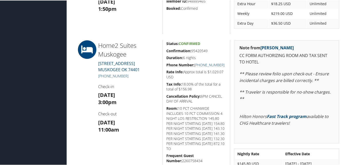
drag, startPoint x: 207, startPoint y: 47, endPoint x: 164, endPoint y: 51, distance: 43.5
click at [164, 51] on div "Status: Confirmed Confirmation: 95420549 Duration: 6 nights Phone Number: [PHON…" at bounding box center [196, 126] width 68 height 172
copy h5 "Confirmation: 95420549"
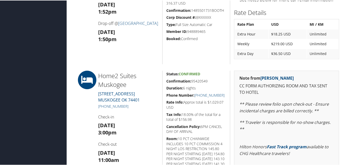
scroll to position [308, 0]
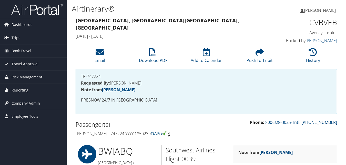
scroll to position [284, 0]
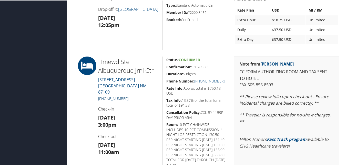
drag, startPoint x: 137, startPoint y: 90, endPoint x: 103, endPoint y: 93, distance: 34.7
click at [103, 95] on h5 "[PHONE_NUMBER]" at bounding box center [128, 97] width 60 height 5
copy link "[PHONE_NUMBER]"
drag, startPoint x: 210, startPoint y: 67, endPoint x: 166, endPoint y: 65, distance: 44.6
click at [166, 65] on h5 "Confirmation: 53020969" at bounding box center [196, 66] width 60 height 5
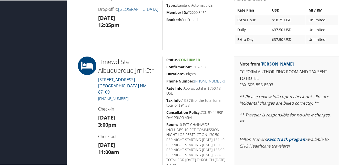
copy h5 "Confirmation: 53020969"
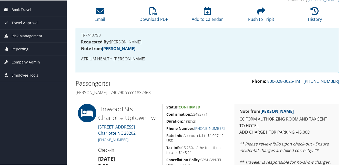
scroll to position [103, 0]
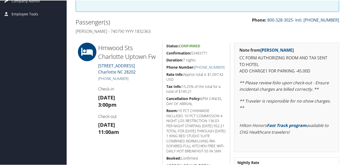
drag, startPoint x: 138, startPoint y: 80, endPoint x: 103, endPoint y: 77, distance: 35.5
click at [103, 77] on h5 "[PHONE_NUMBER]" at bounding box center [128, 77] width 60 height 5
copy link "[PHONE_NUMBER]"
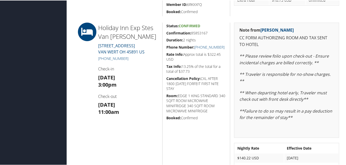
scroll to position [231, 0]
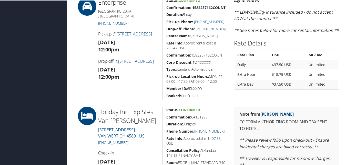
scroll to position [156, 0]
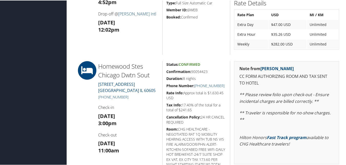
scroll to position [282, 0]
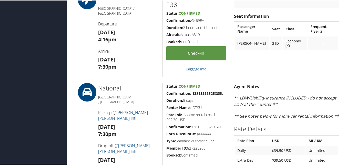
scroll to position [154, 0]
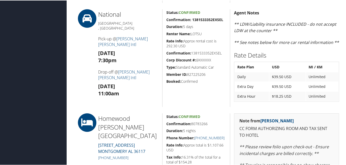
scroll to position [162, 0]
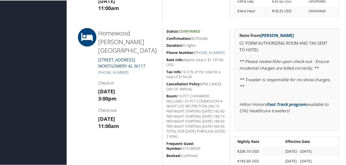
scroll to position [313, 0]
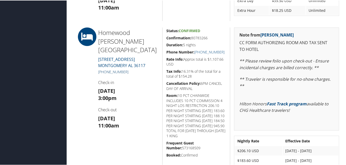
drag, startPoint x: 135, startPoint y: 73, endPoint x: 104, endPoint y: 69, distance: 31.4
click at [104, 69] on h5 "[PHONE_NUMBER]" at bounding box center [128, 71] width 60 height 5
copy link "334) 277-9383"
